Goal: Task Accomplishment & Management: Manage account settings

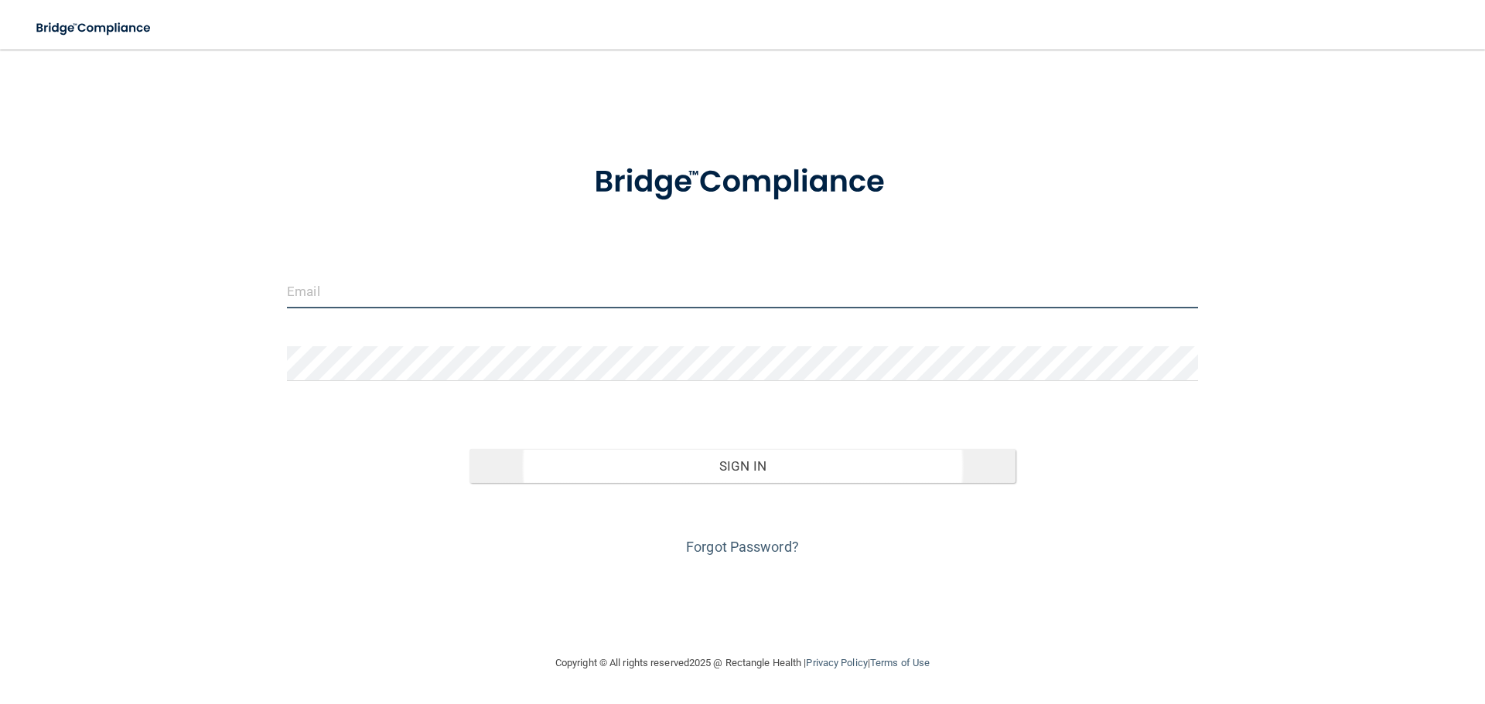
type input "[EMAIL_ADDRESS][DOMAIN_NAME]"
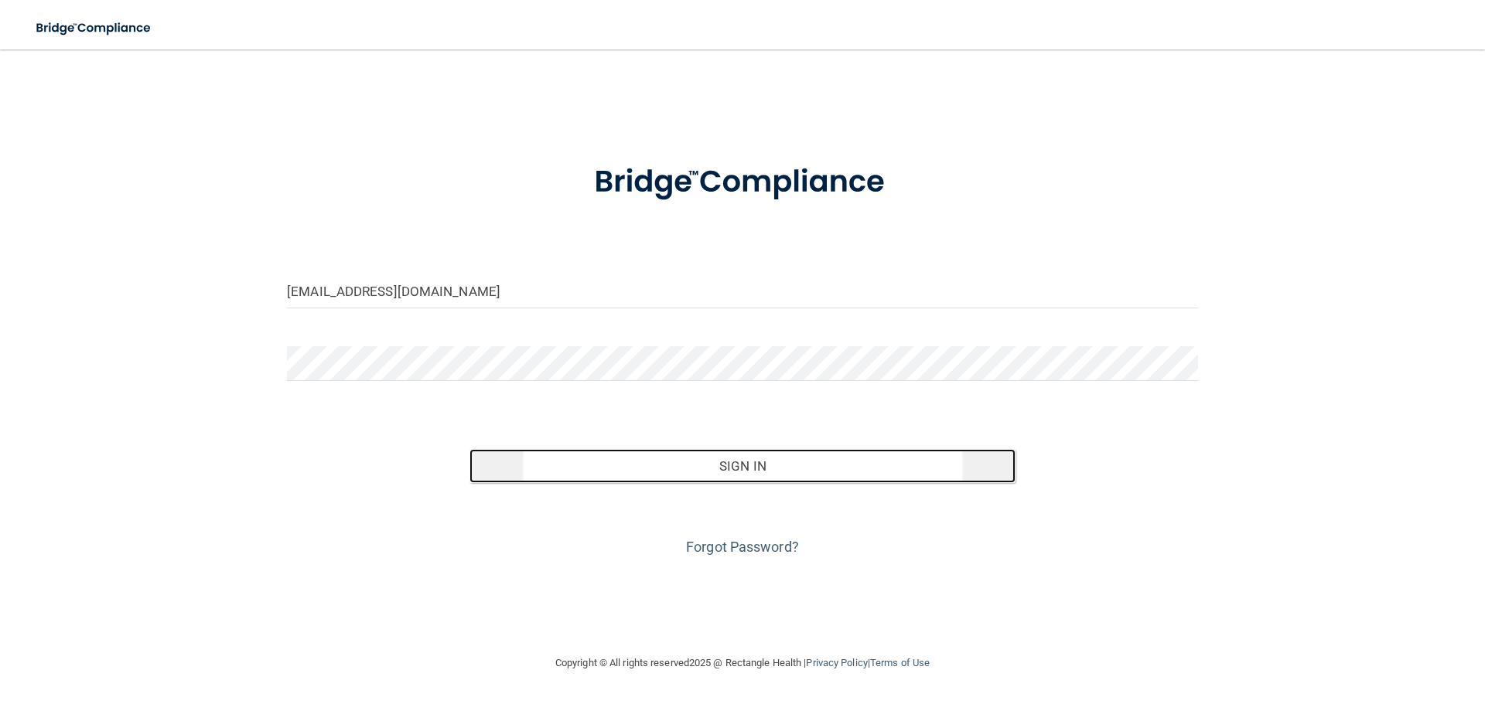
click at [713, 459] on button "Sign In" at bounding box center [742, 466] width 547 height 34
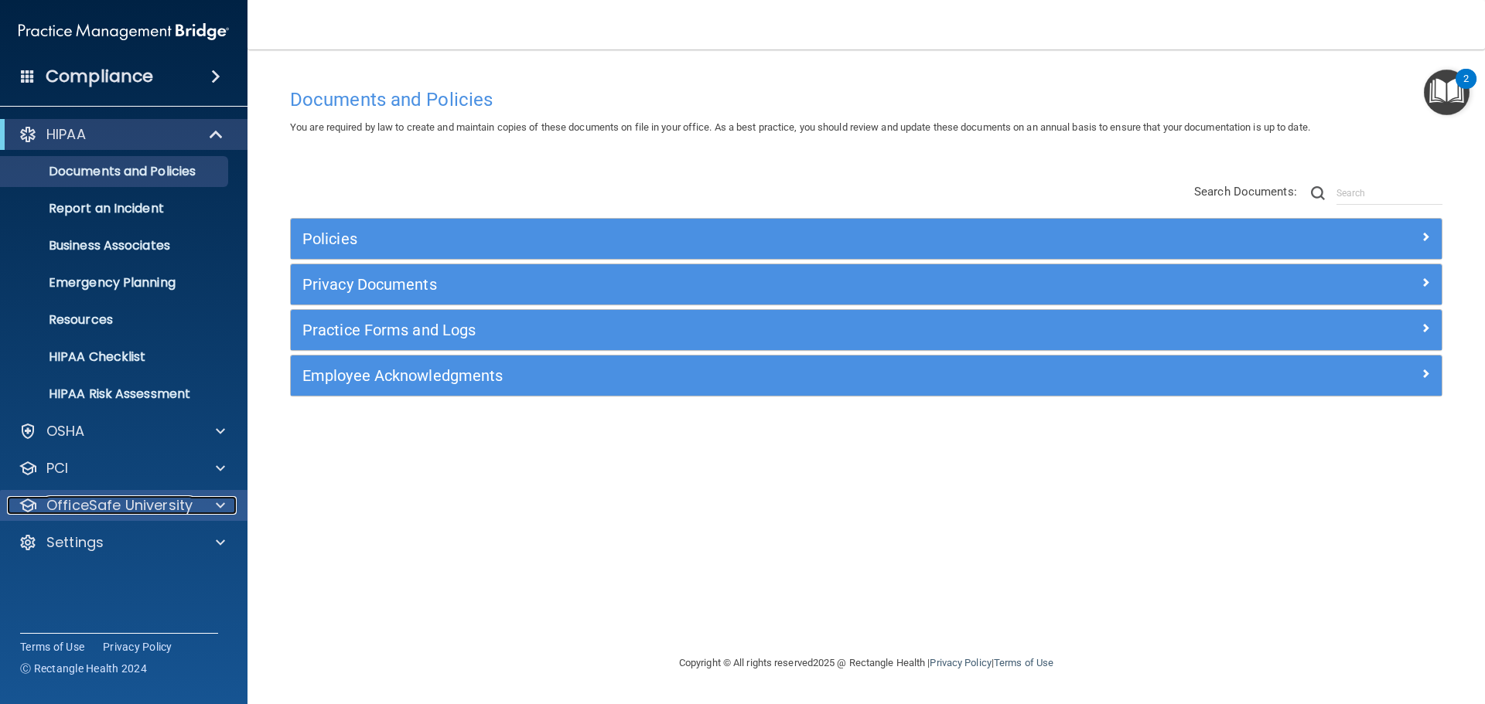
click at [216, 502] on span at bounding box center [220, 505] width 9 height 19
click at [217, 497] on span at bounding box center [220, 505] width 9 height 19
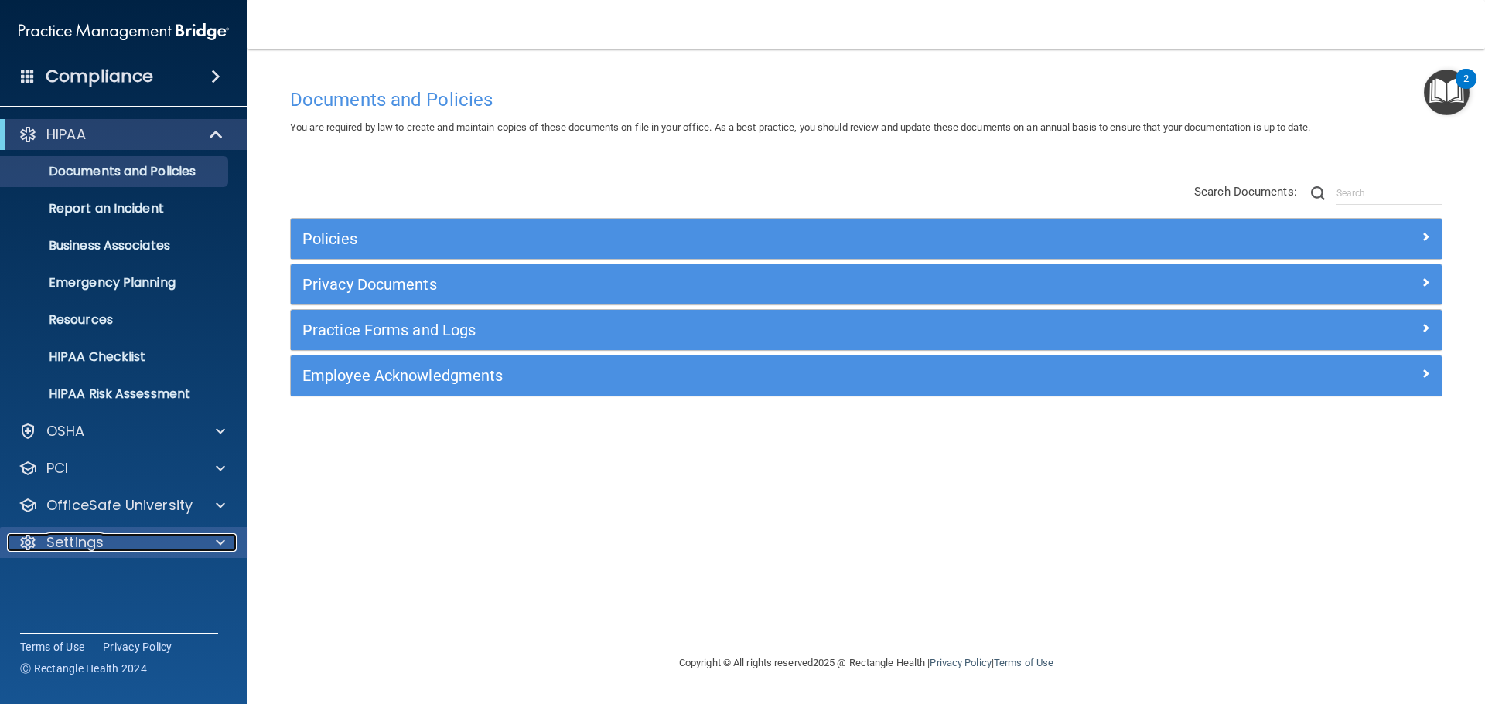
click at [221, 536] on span at bounding box center [220, 543] width 9 height 19
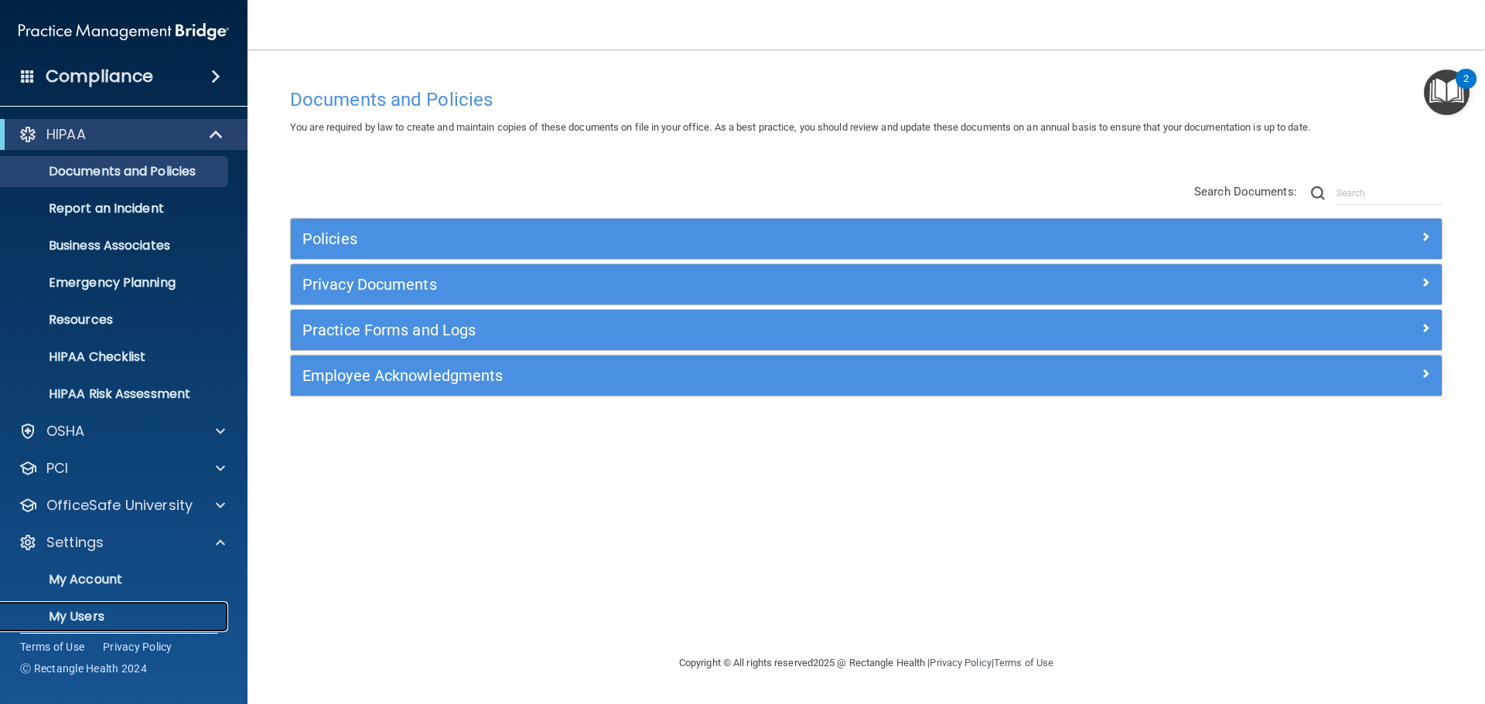
click at [96, 617] on p "My Users" at bounding box center [115, 616] width 211 height 15
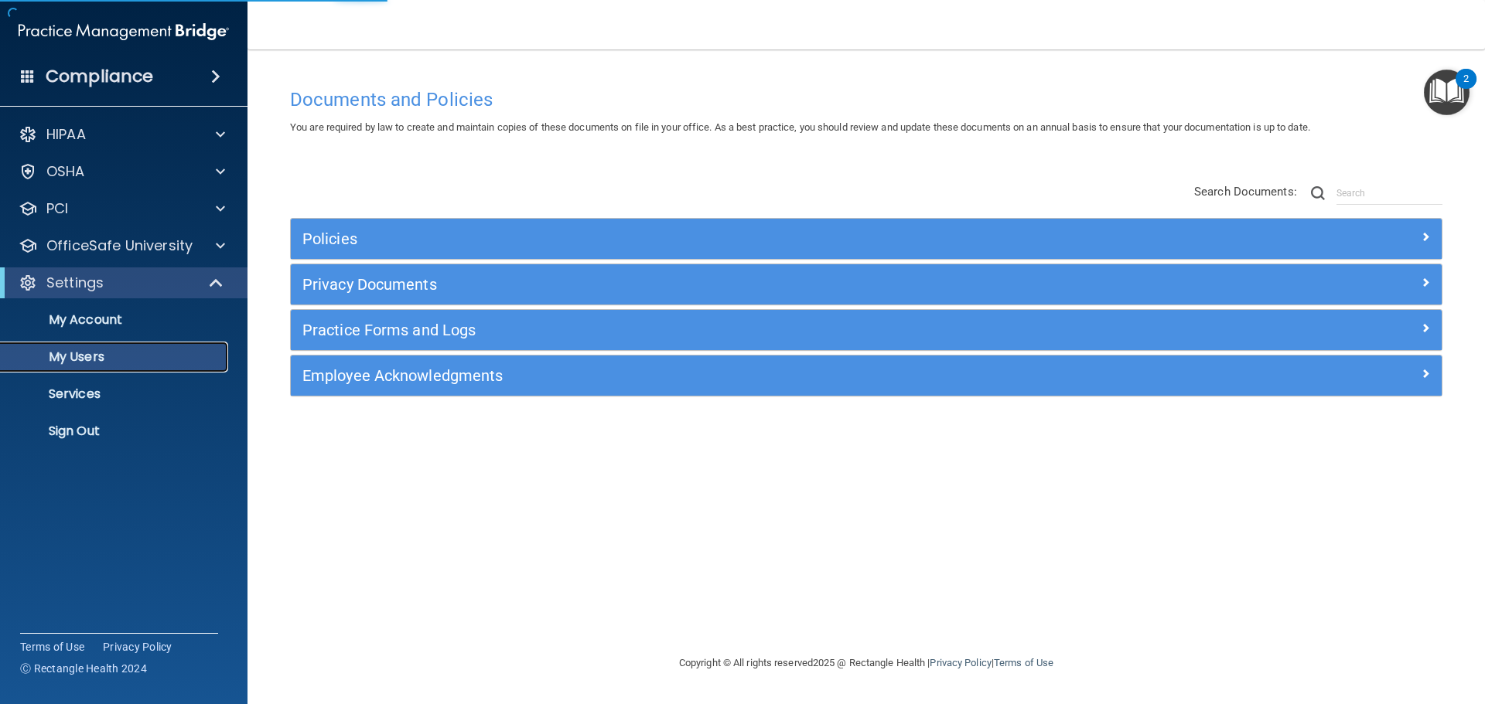
select select "20"
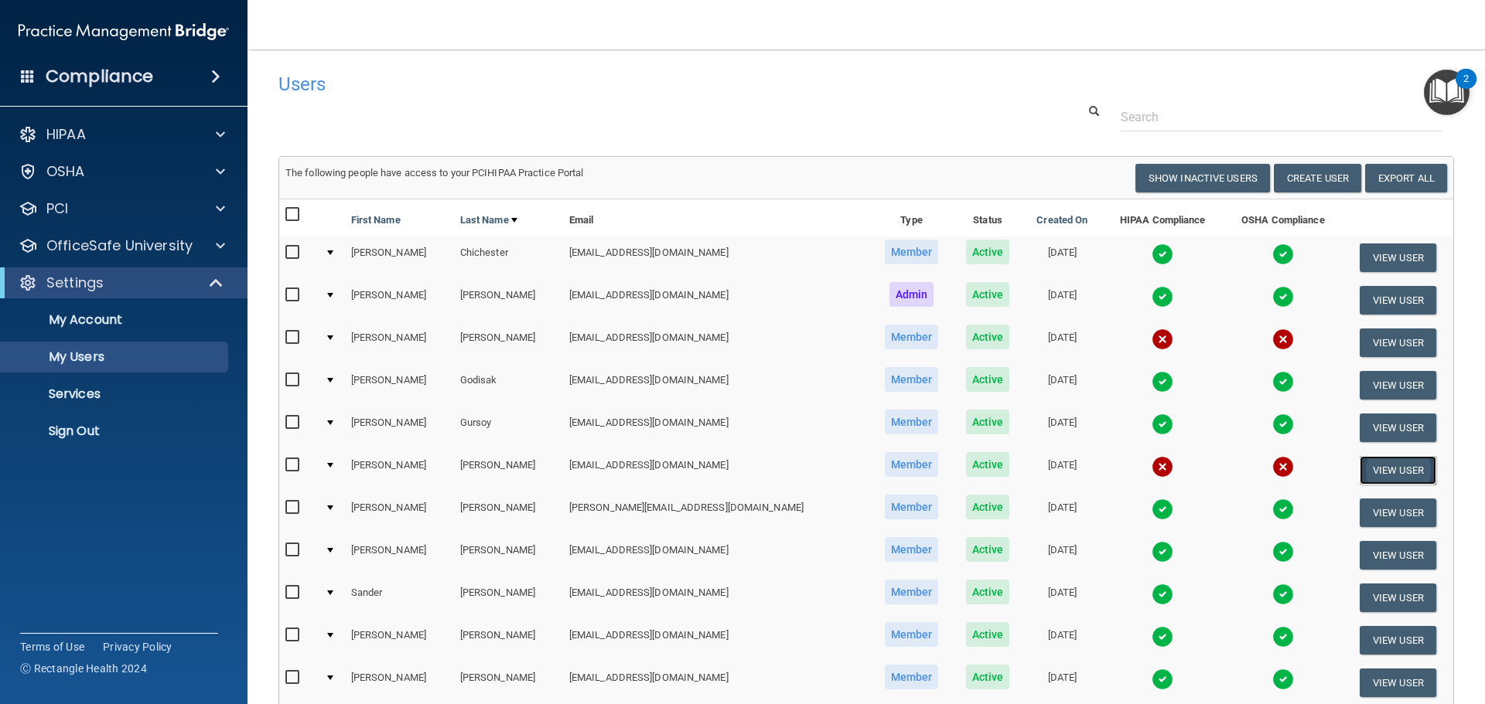
click at [1364, 465] on button "View User" at bounding box center [1397, 470] width 77 height 29
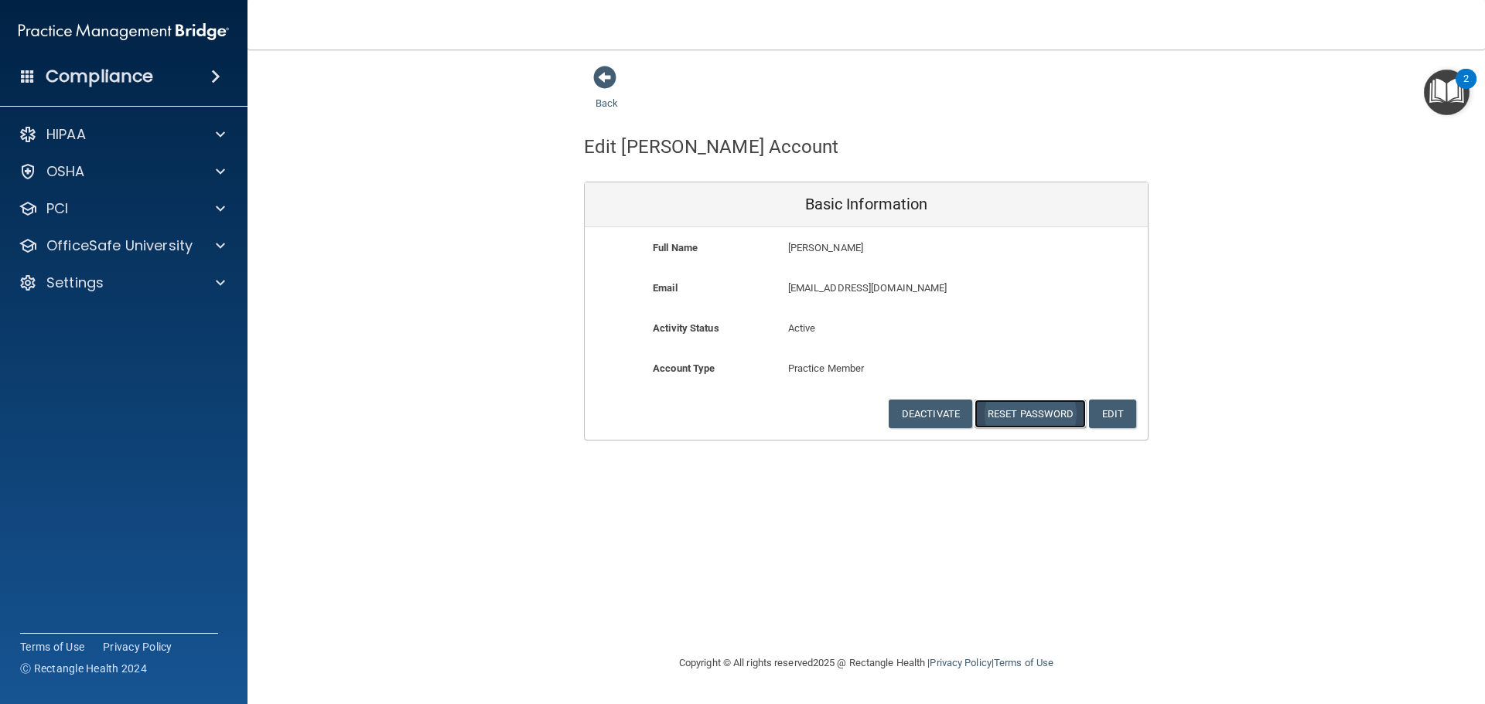
click at [1044, 409] on button "Reset Password" at bounding box center [1029, 414] width 111 height 29
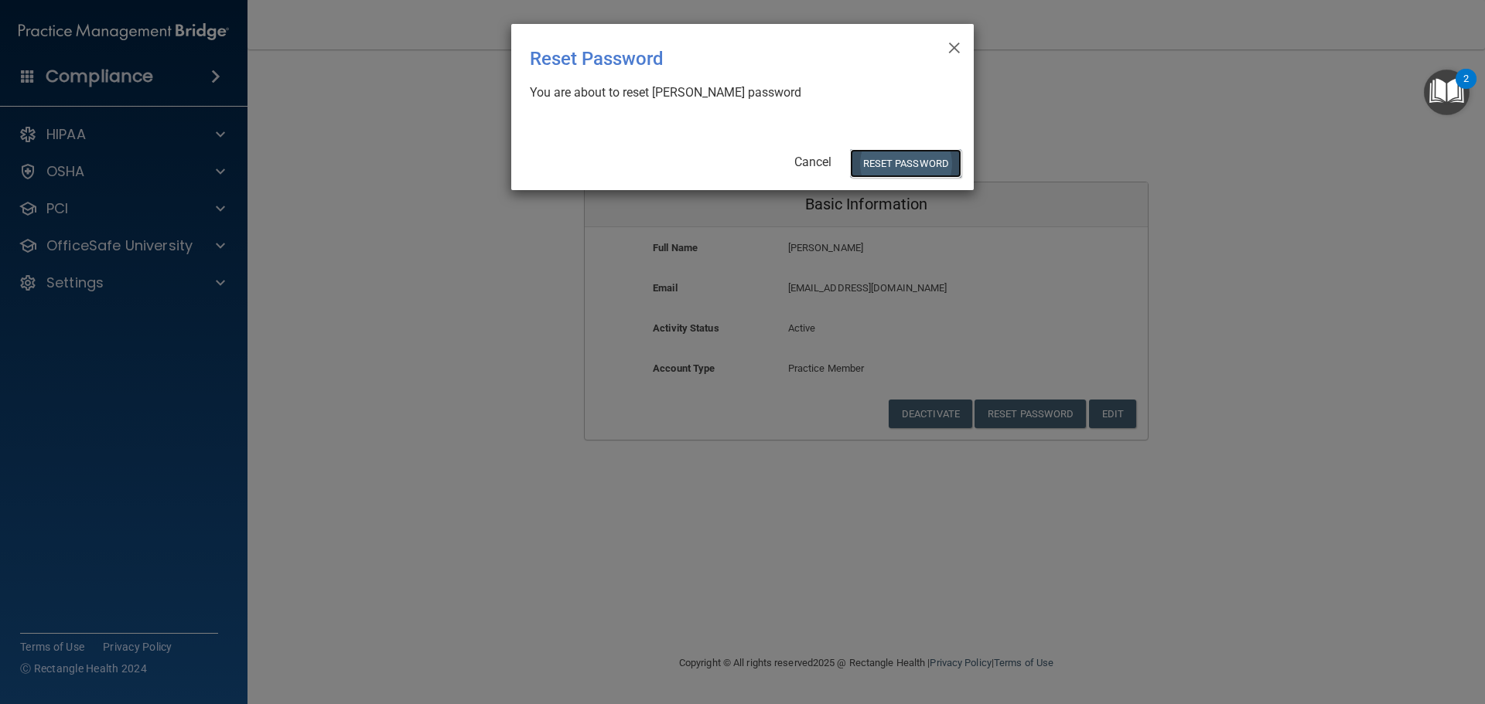
click at [894, 163] on button "Reset Password" at bounding box center [905, 163] width 111 height 29
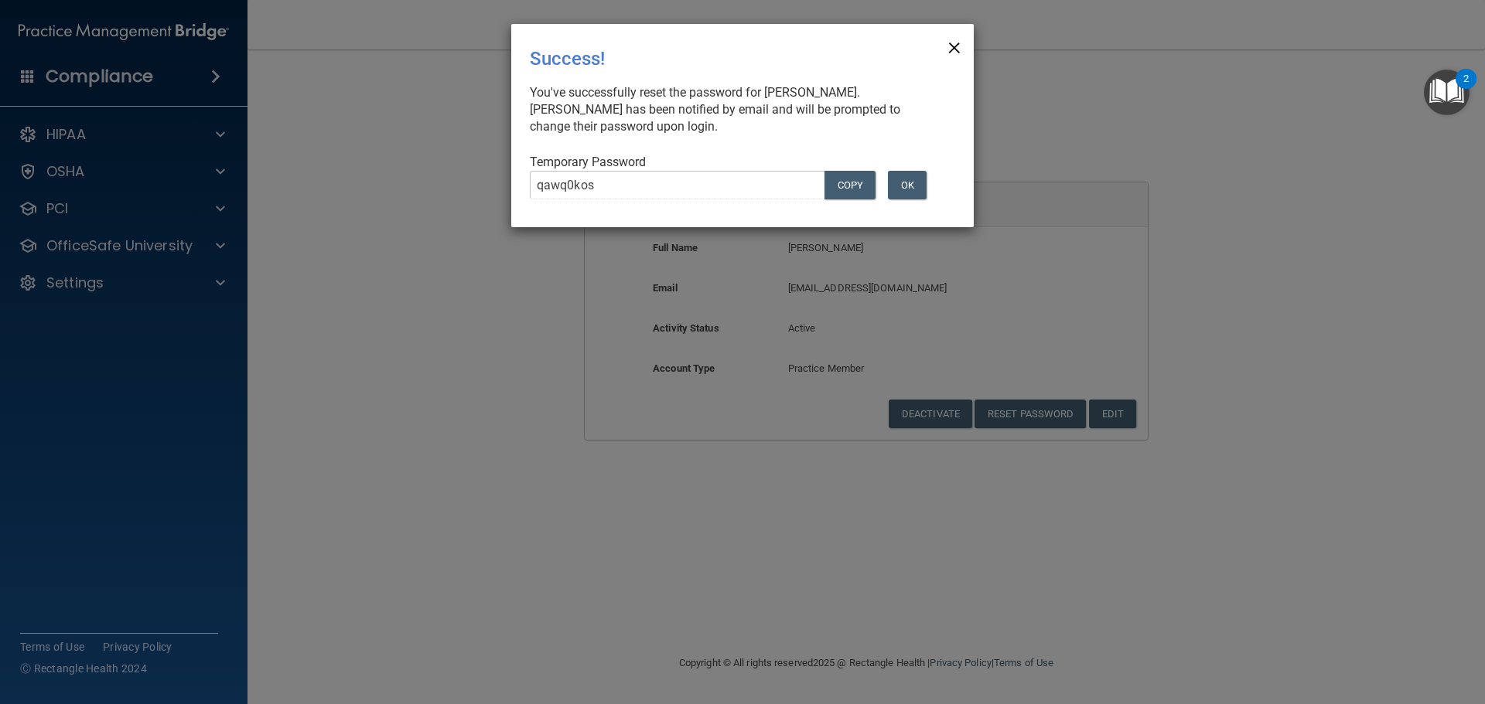
click at [956, 41] on span "×" at bounding box center [954, 45] width 14 height 31
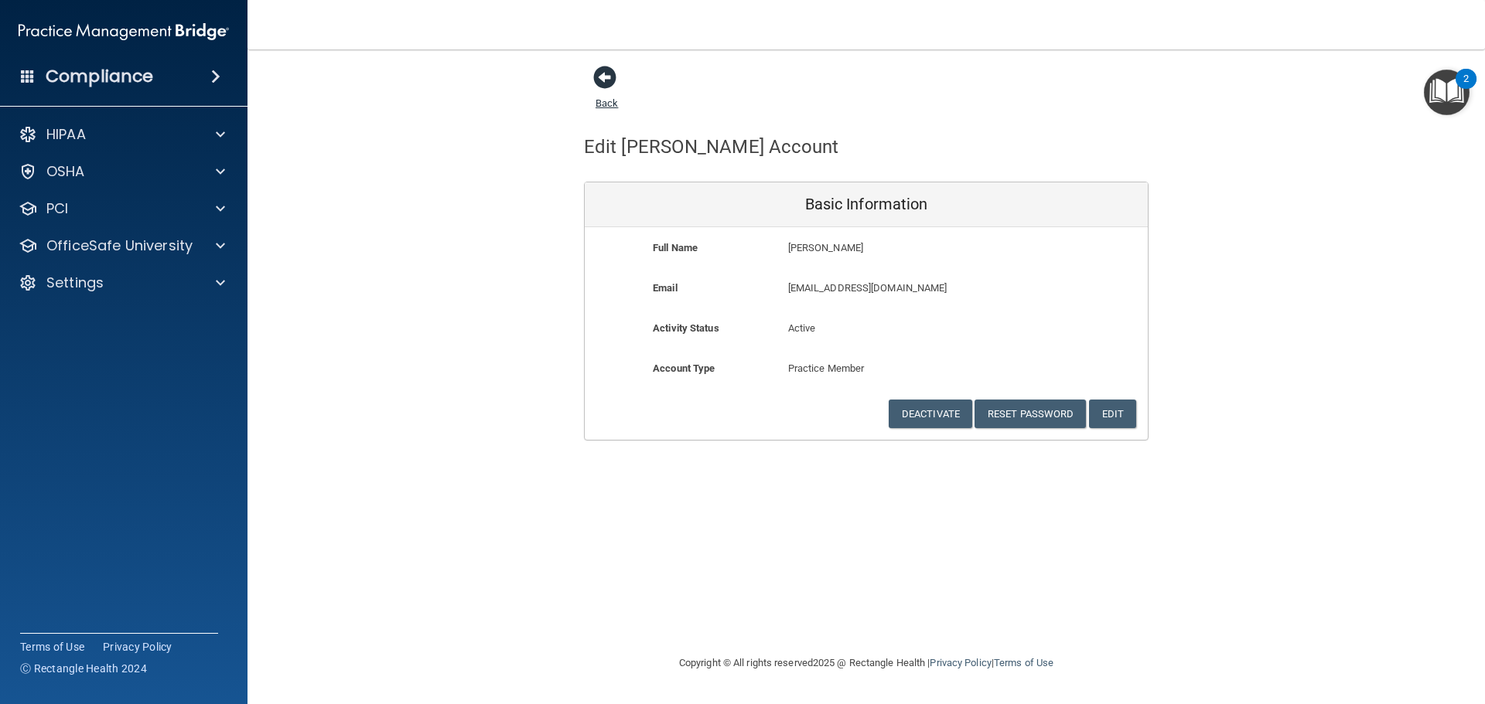
click at [607, 75] on span at bounding box center [604, 77] width 23 height 23
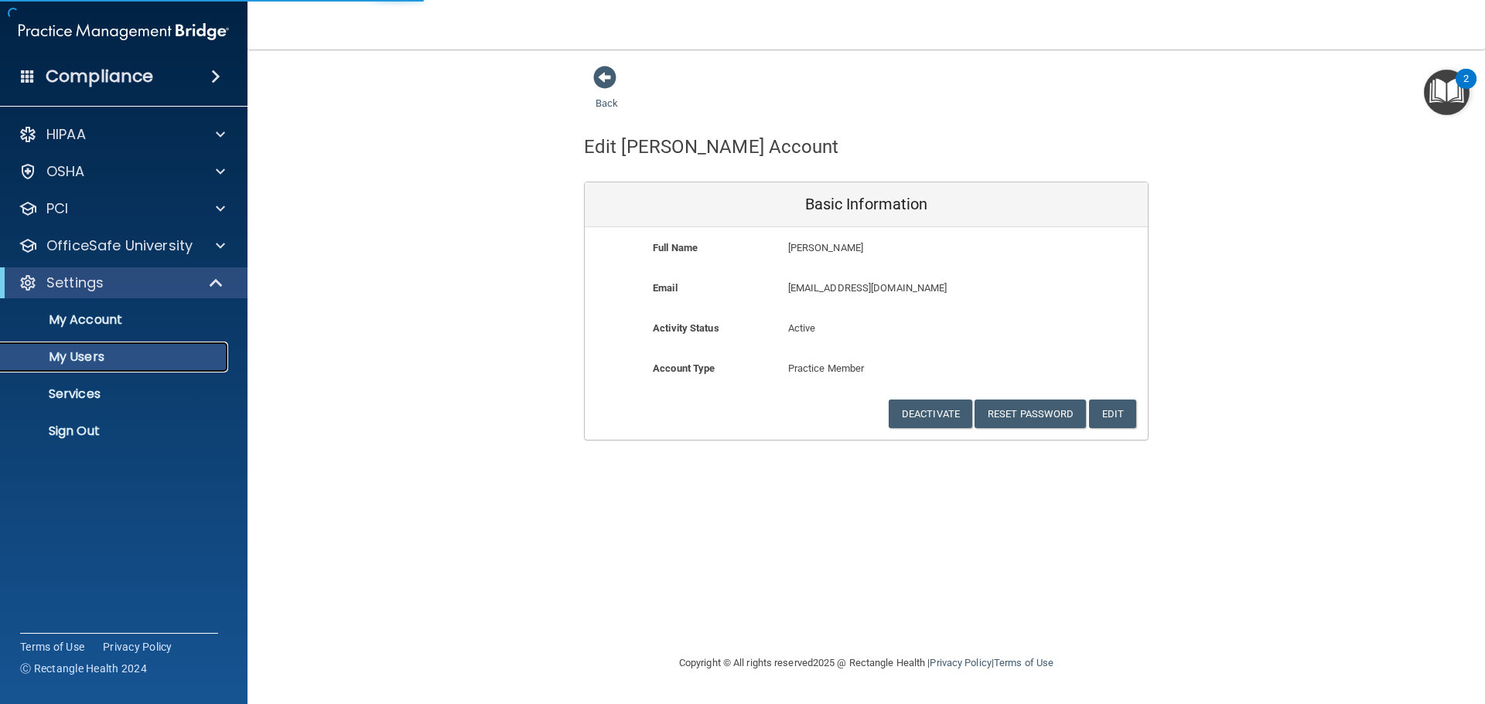
click at [66, 350] on p "My Users" at bounding box center [115, 357] width 211 height 15
select select "20"
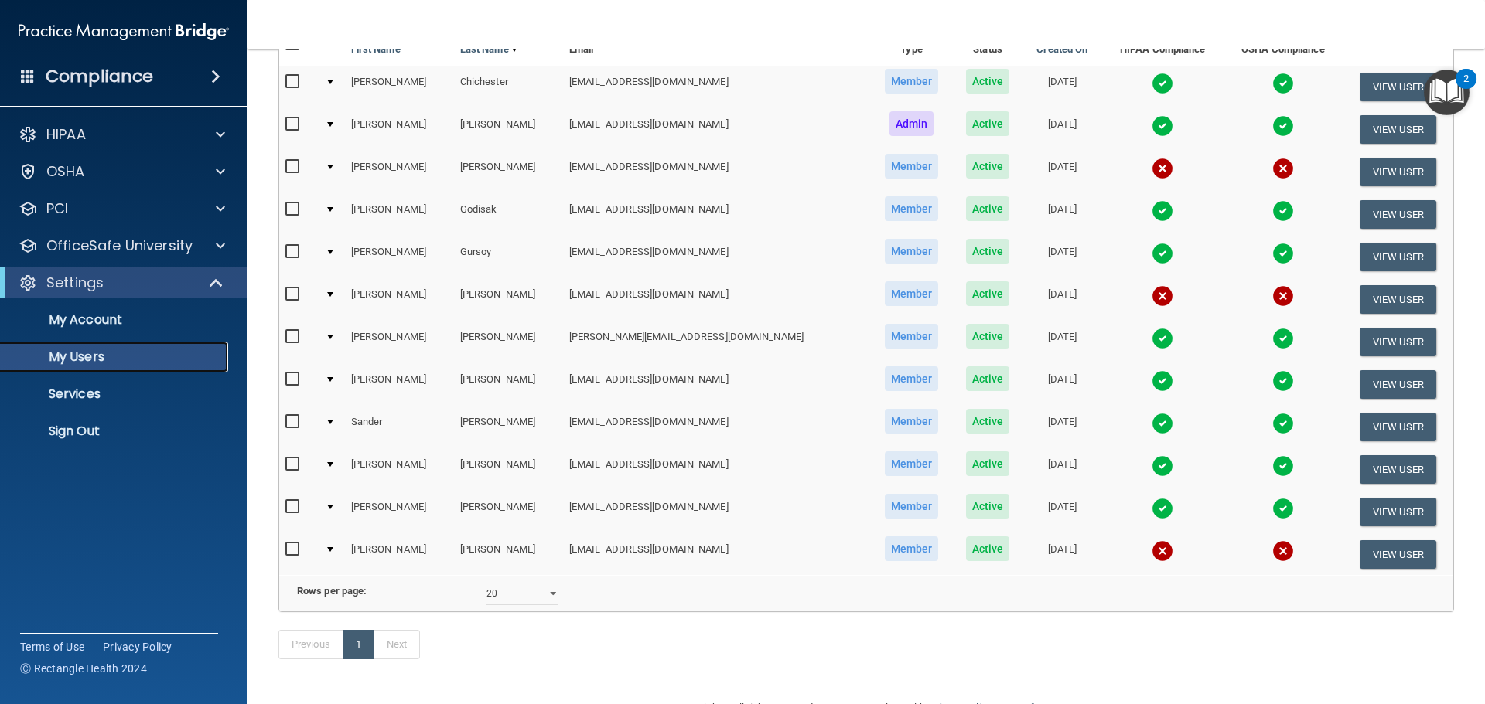
scroll to position [235, 0]
